Goal: Information Seeking & Learning: Learn about a topic

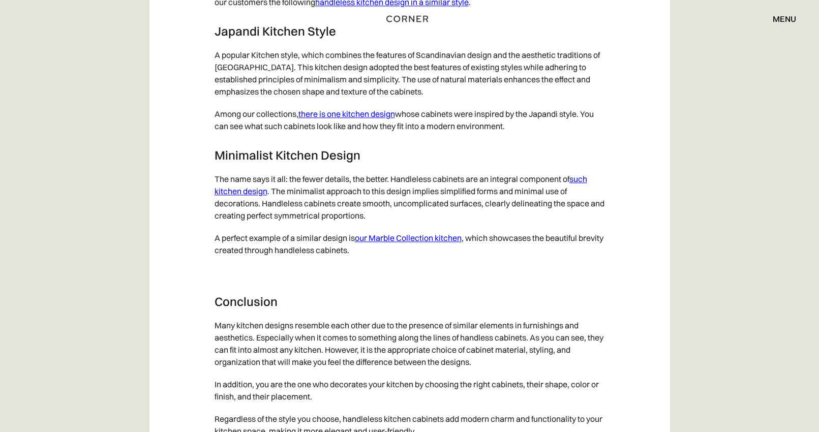
scroll to position [5295, 0]
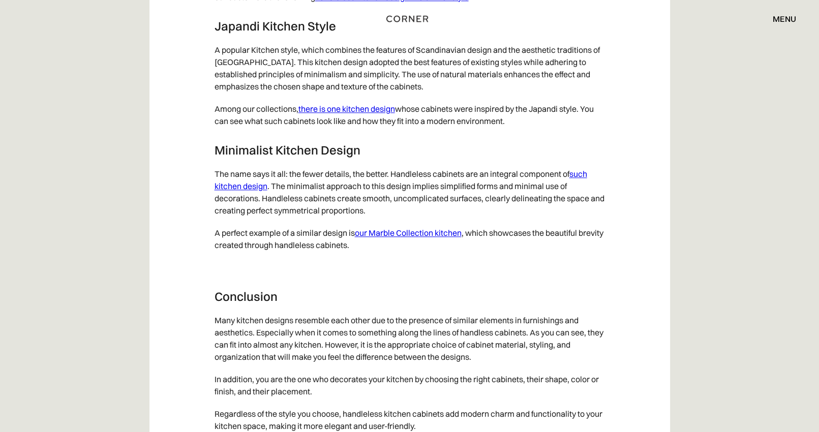
click at [351, 114] on link "there is one kitchen design" at bounding box center [346, 109] width 97 height 10
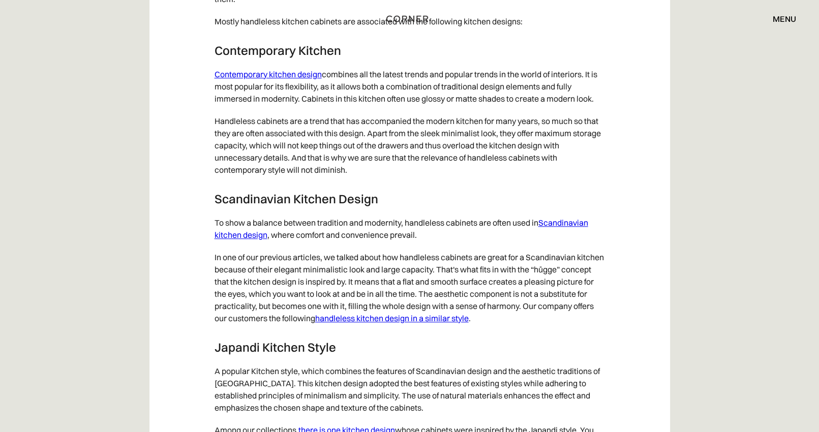
scroll to position [4964, 0]
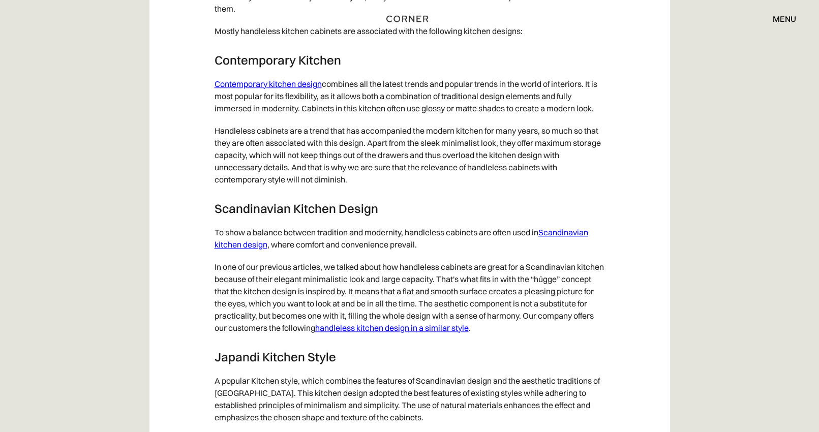
click at [576, 244] on link "Scandinavian kitchen design" at bounding box center [402, 238] width 374 height 22
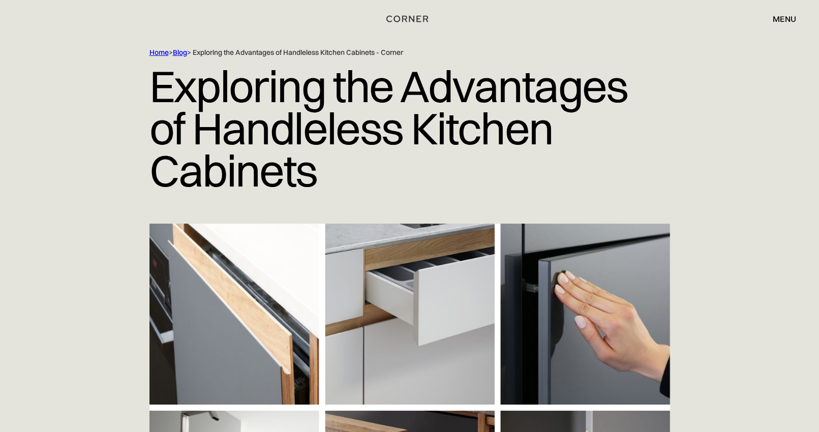
scroll to position [0, 0]
